Goal: Task Accomplishment & Management: Manage account settings

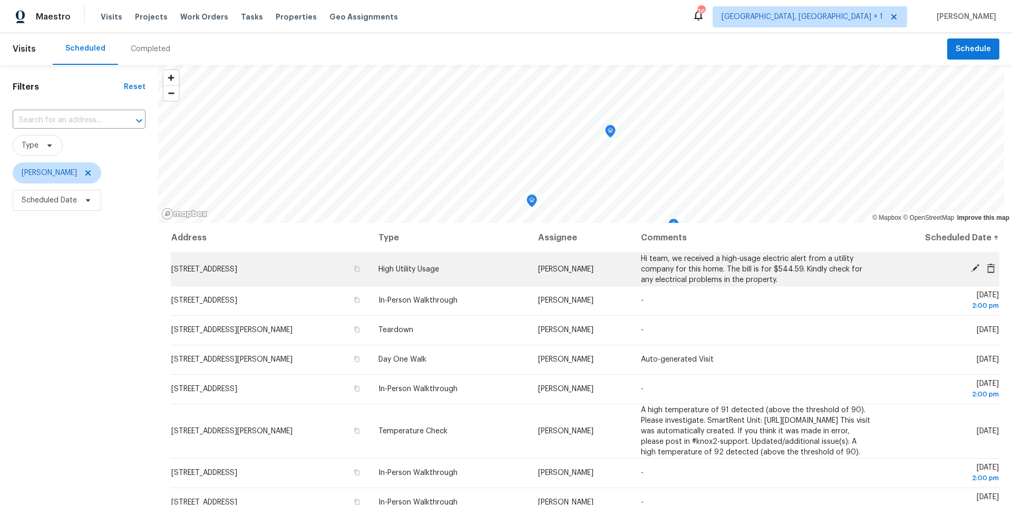
click at [759, 266] on icon at bounding box center [975, 268] width 9 height 9
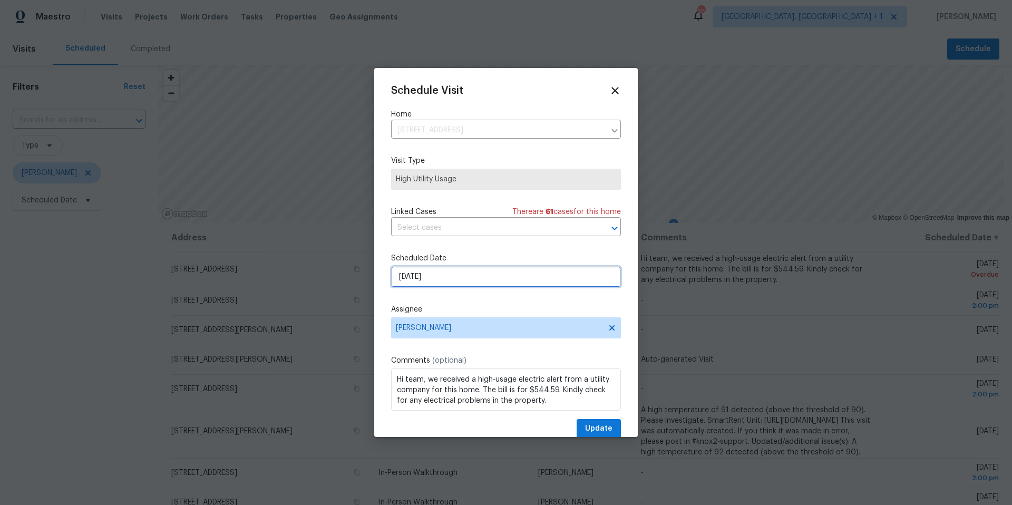
click at [489, 282] on input "[DATE]" at bounding box center [506, 276] width 230 height 21
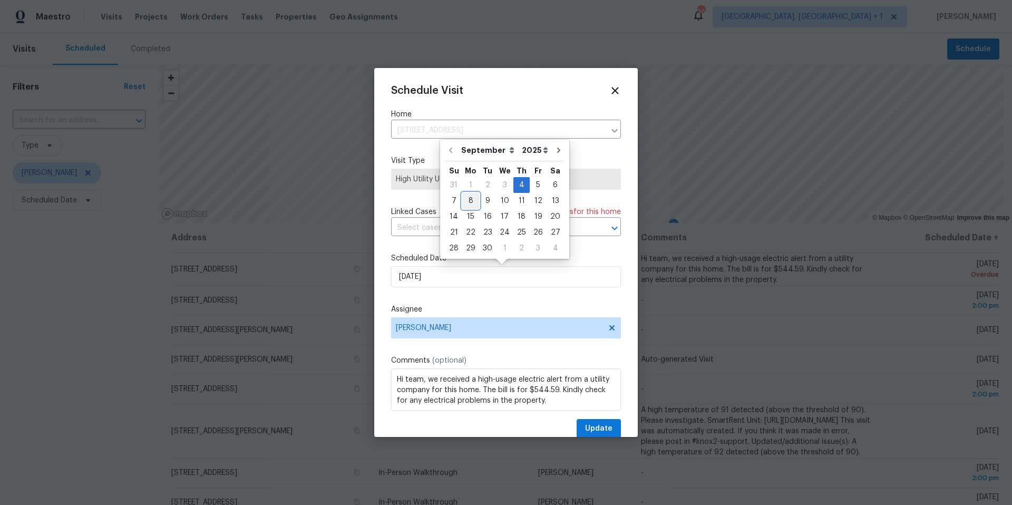
click at [472, 202] on div "8" at bounding box center [470, 201] width 17 height 15
type input "[DATE]"
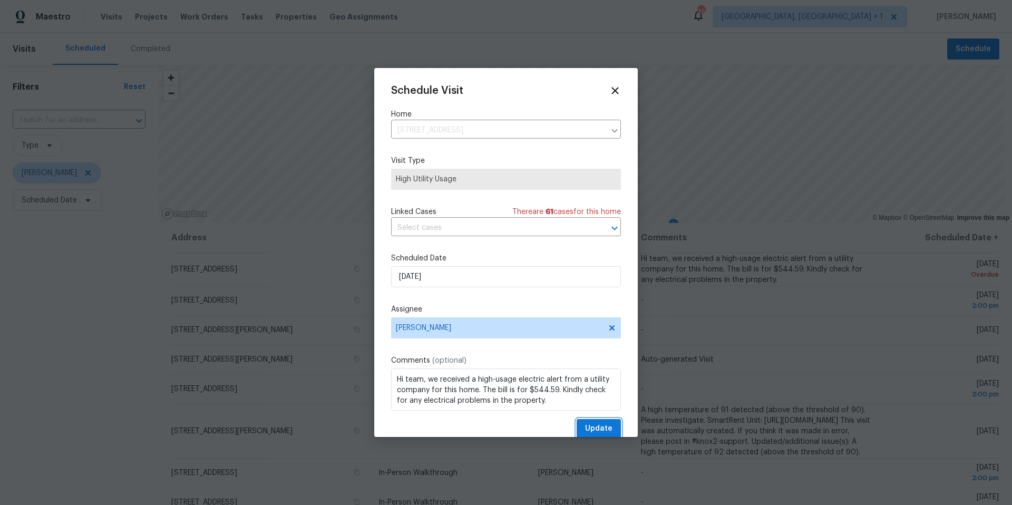
click at [583, 318] on button "Update" at bounding box center [599, 429] width 44 height 20
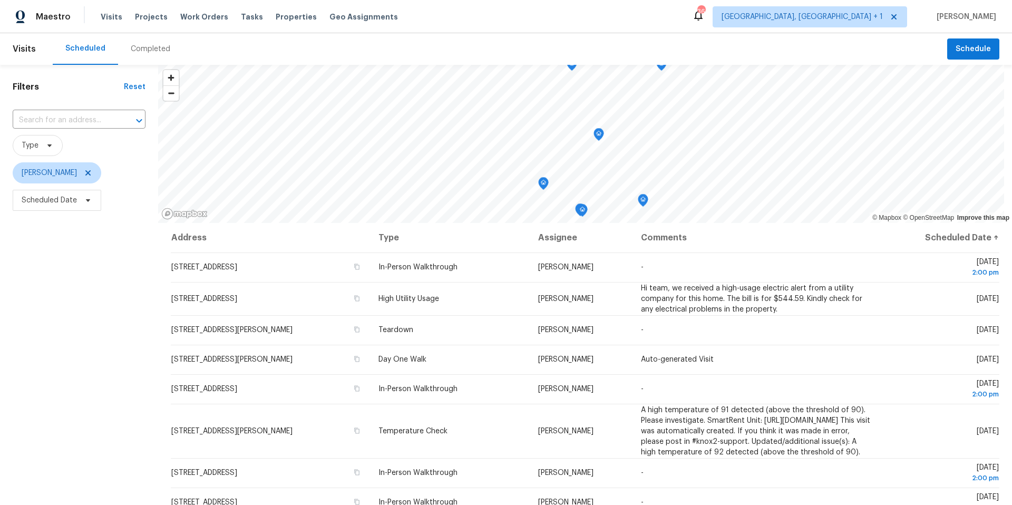
click at [85, 211] on span "Scheduled Date" at bounding box center [79, 200] width 133 height 27
click at [88, 206] on span "Scheduled Date" at bounding box center [57, 200] width 89 height 21
select select "8"
select select "2025"
select select "9"
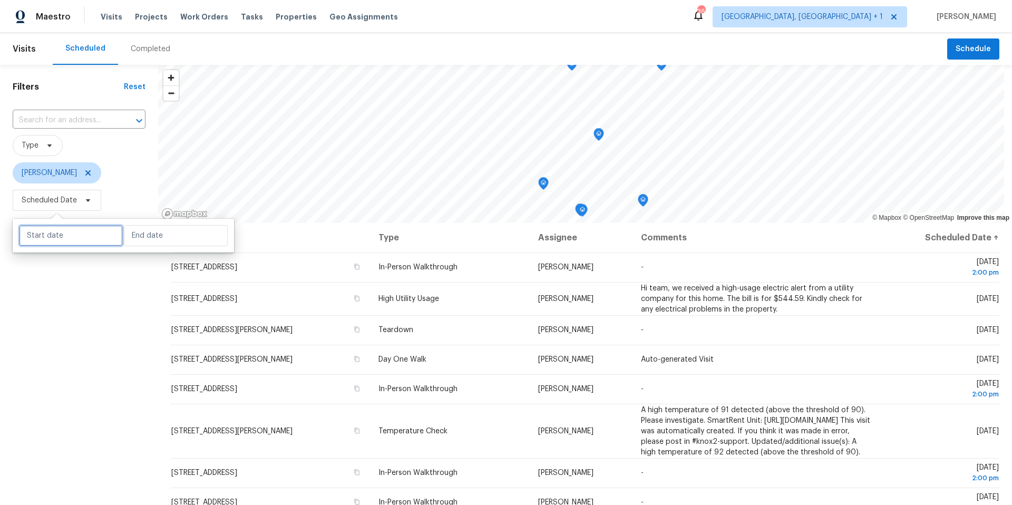
select select "2025"
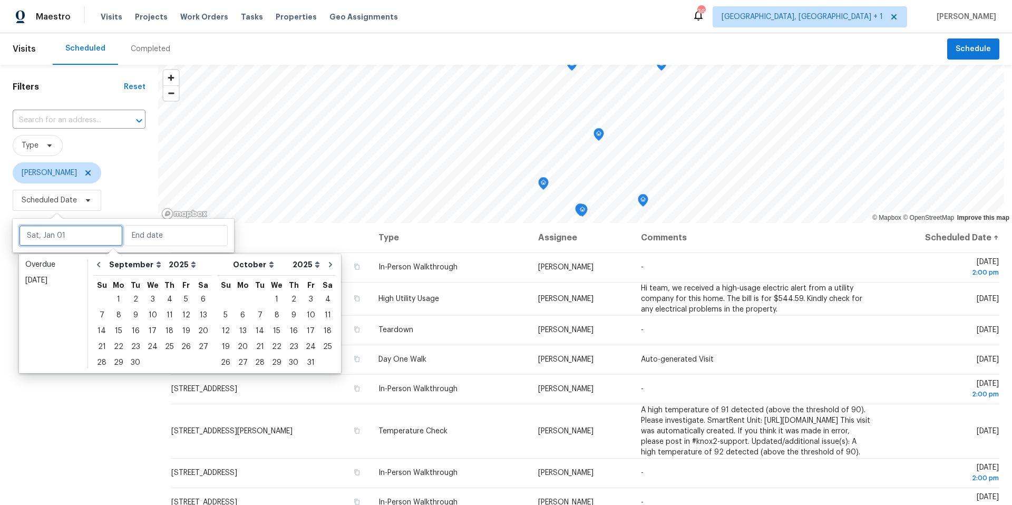
click at [79, 242] on input "text" at bounding box center [71, 235] width 104 height 21
click at [123, 313] on div "8" at bounding box center [118, 315] width 17 height 15
type input "[DATE]"
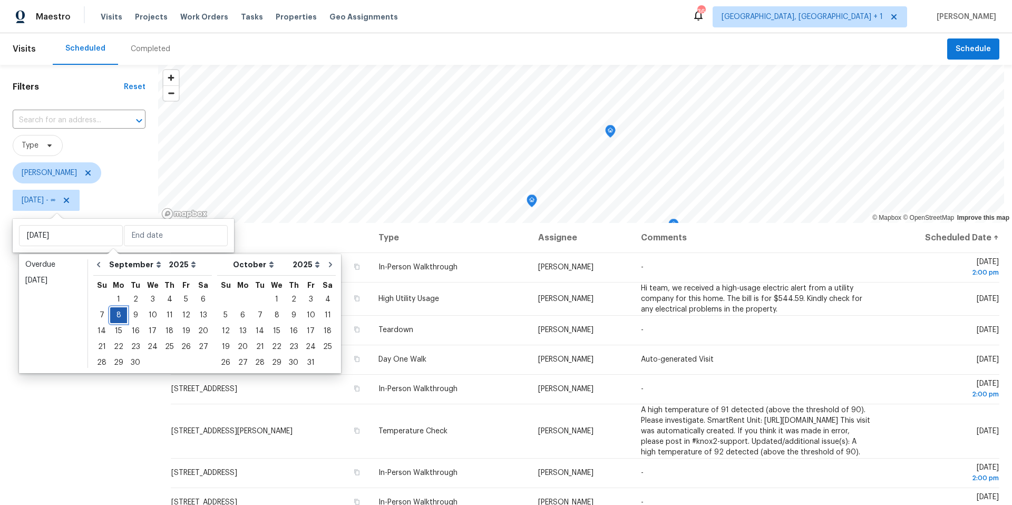
click at [123, 313] on div "8" at bounding box center [118, 315] width 17 height 15
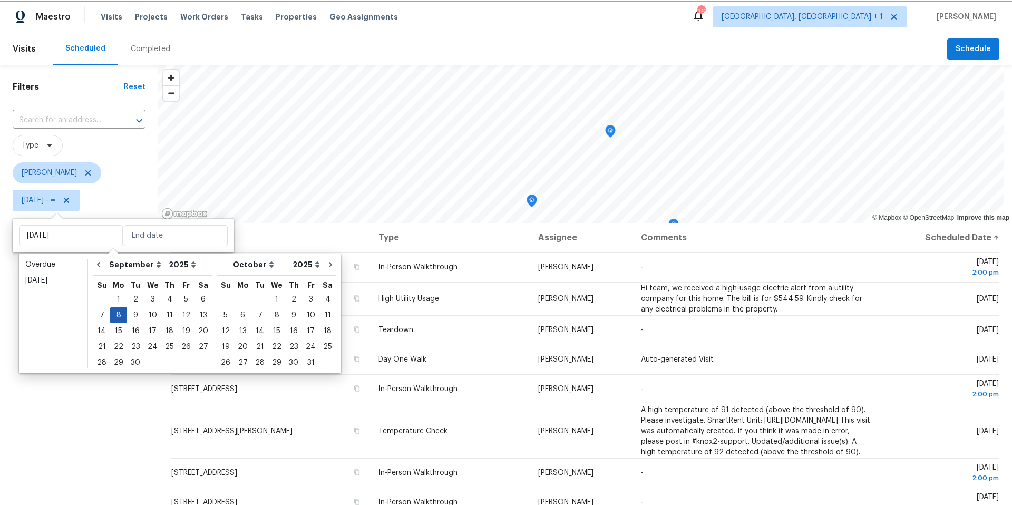
type input "[DATE]"
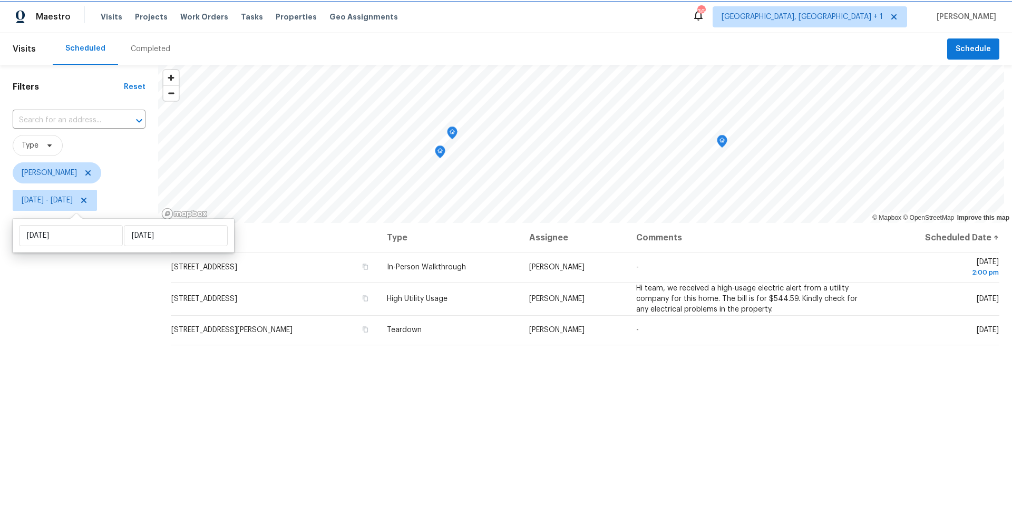
click at [453, 130] on icon "Map marker" at bounding box center [452, 133] width 9 height 12
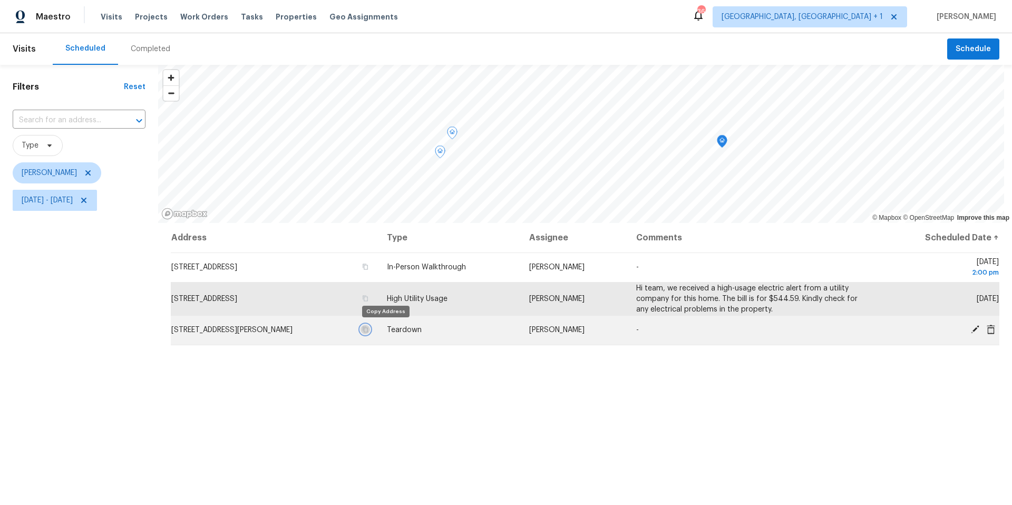
click at [369, 318] on icon "button" at bounding box center [365, 329] width 6 height 6
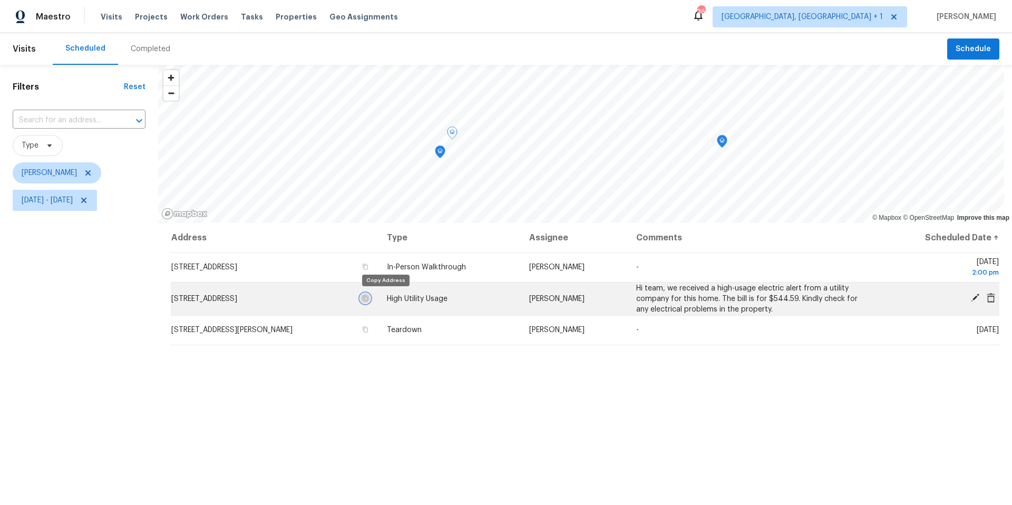
click at [369, 299] on icon "button" at bounding box center [365, 298] width 6 height 6
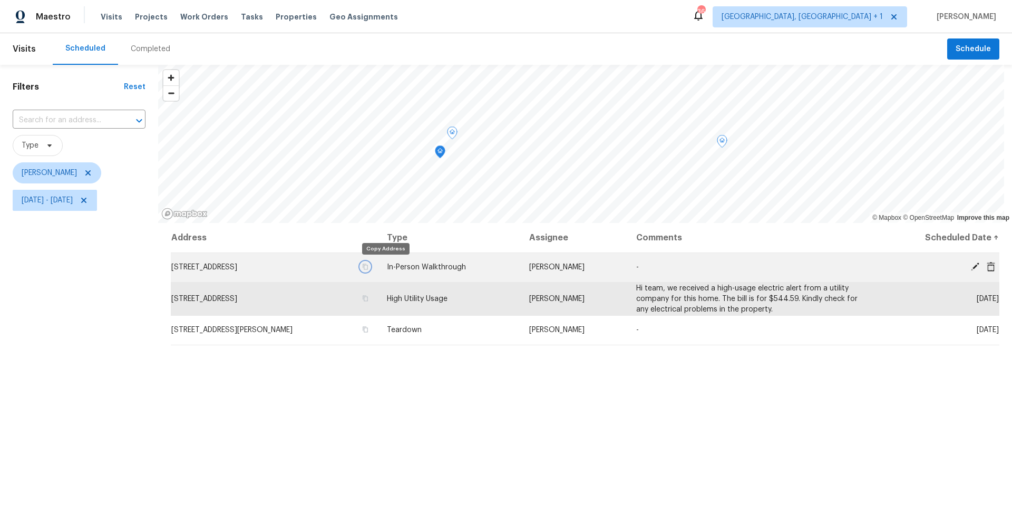
click at [369, 267] on icon "button" at bounding box center [365, 267] width 6 height 6
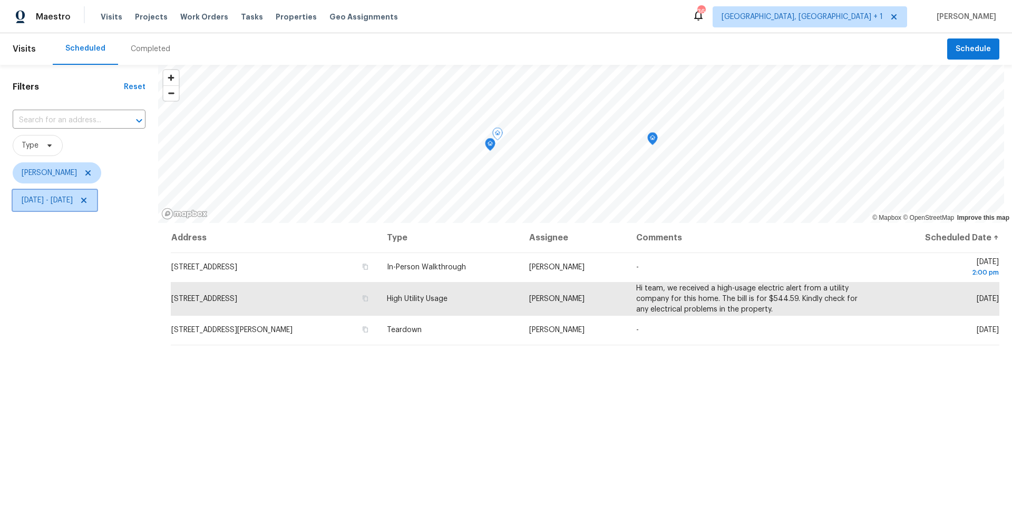
click at [97, 206] on span "[DATE] - [DATE]" at bounding box center [55, 200] width 84 height 21
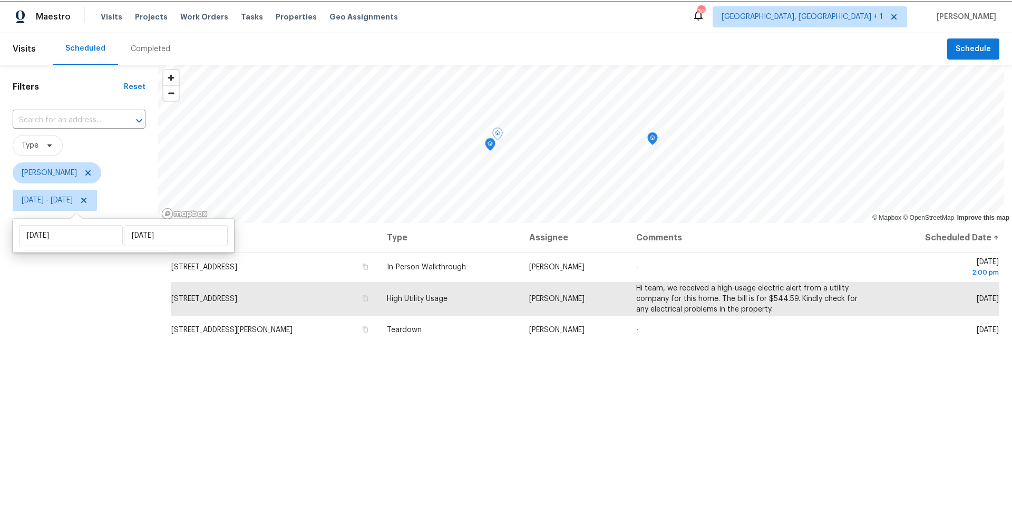
click at [88, 202] on icon at bounding box center [84, 200] width 8 height 8
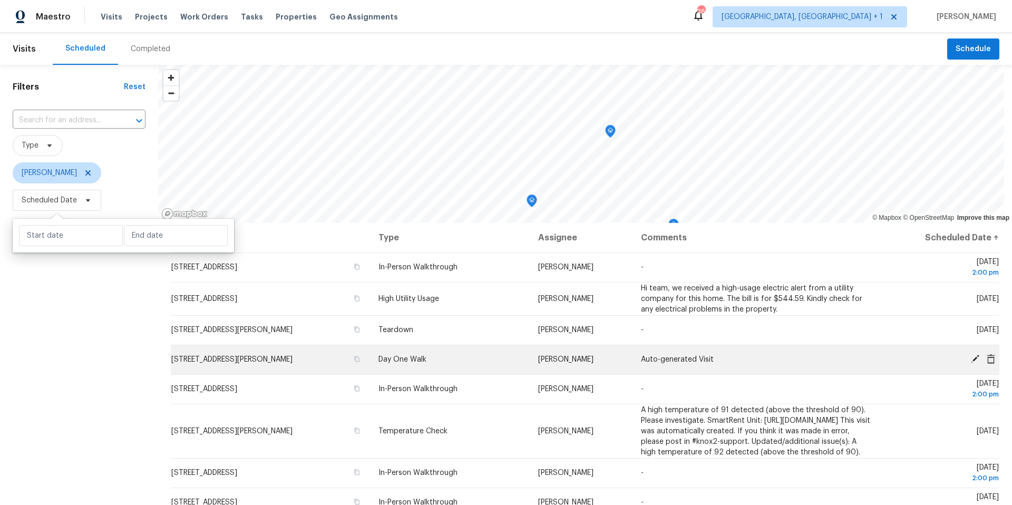
click at [224, 318] on td "[STREET_ADDRESS][PERSON_NAME]" at bounding box center [270, 360] width 199 height 30
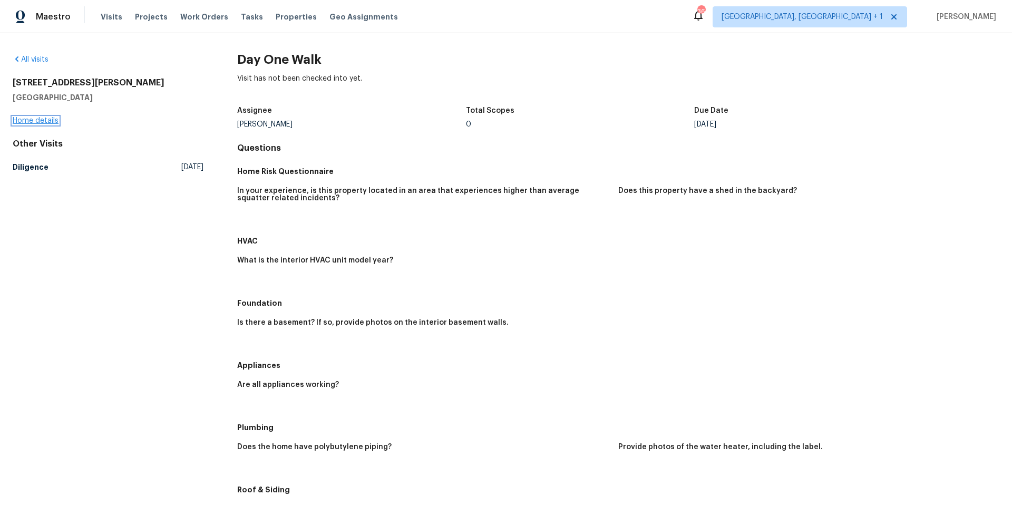
click at [34, 118] on link "Home details" at bounding box center [36, 120] width 46 height 7
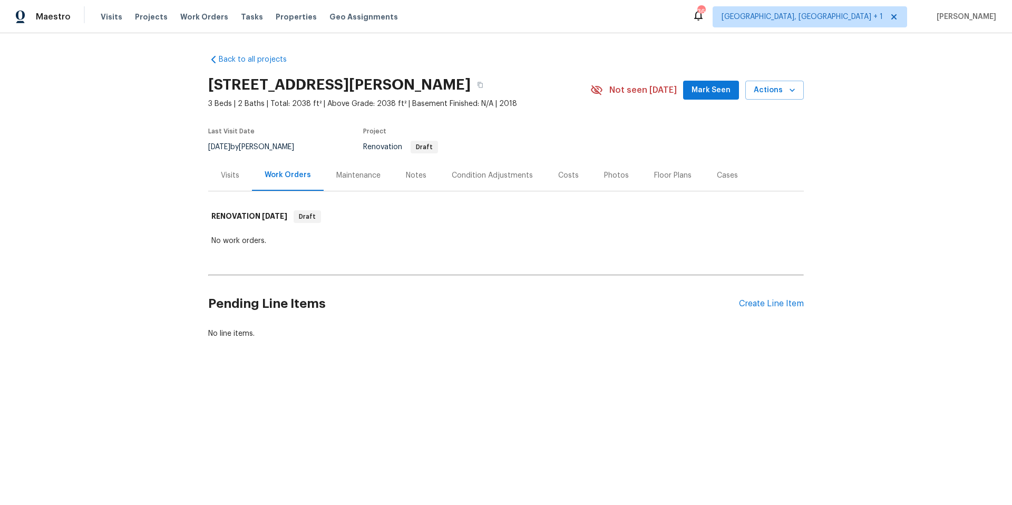
click at [224, 173] on div "Visits" at bounding box center [230, 175] width 18 height 11
